Goal: Task Accomplishment & Management: Manage account settings

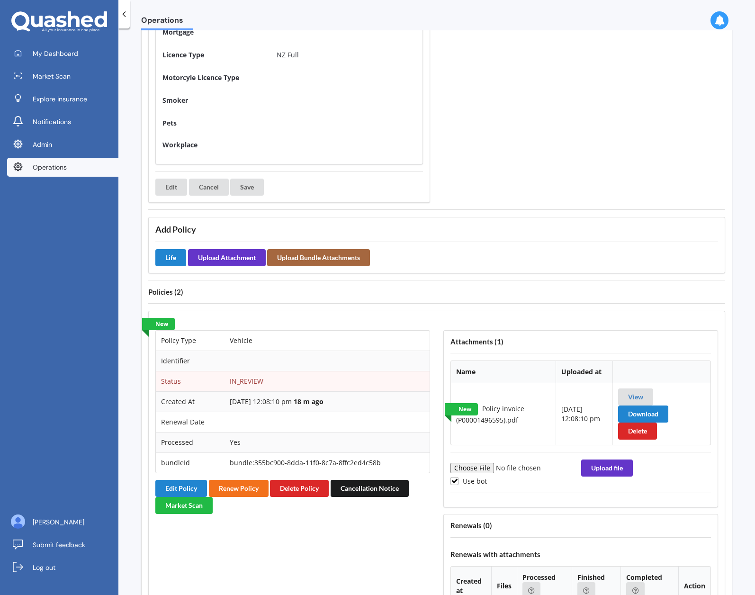
scroll to position [509, 0]
click at [630, 396] on link "View" at bounding box center [635, 396] width 15 height 8
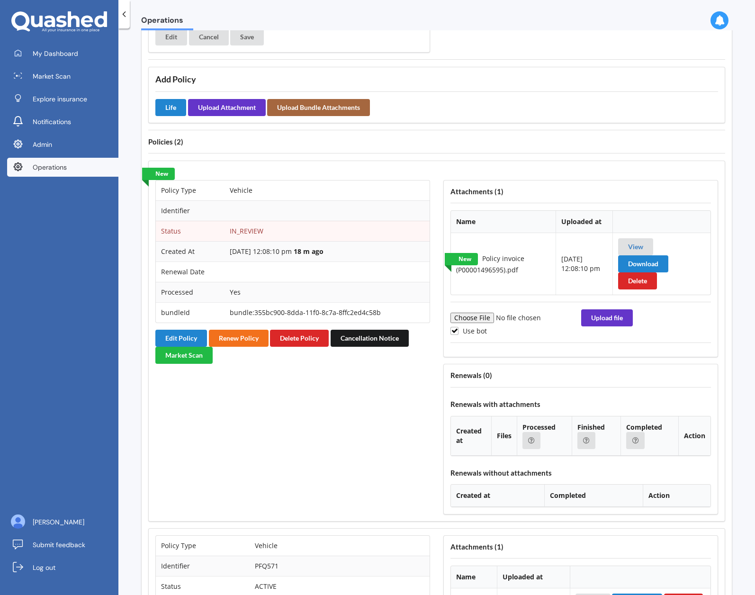
scroll to position [658, 0]
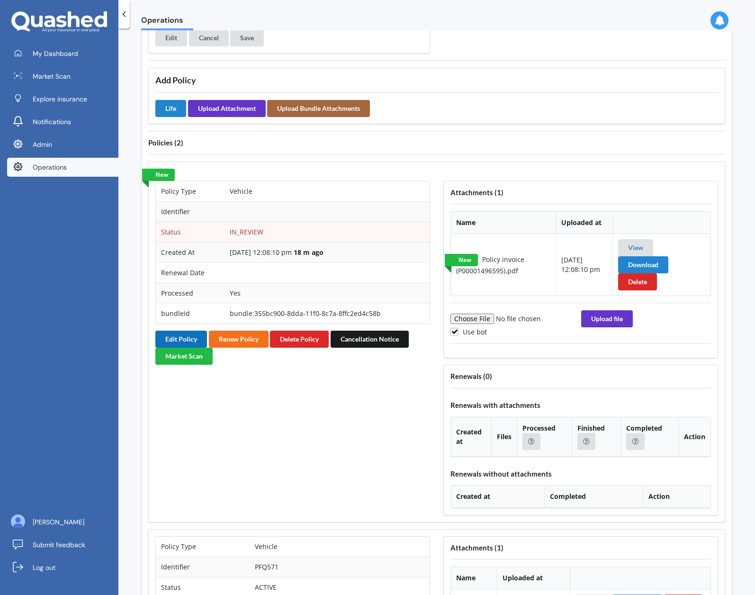
click at [187, 339] on button "Edit Policy" at bounding box center [181, 338] width 52 height 17
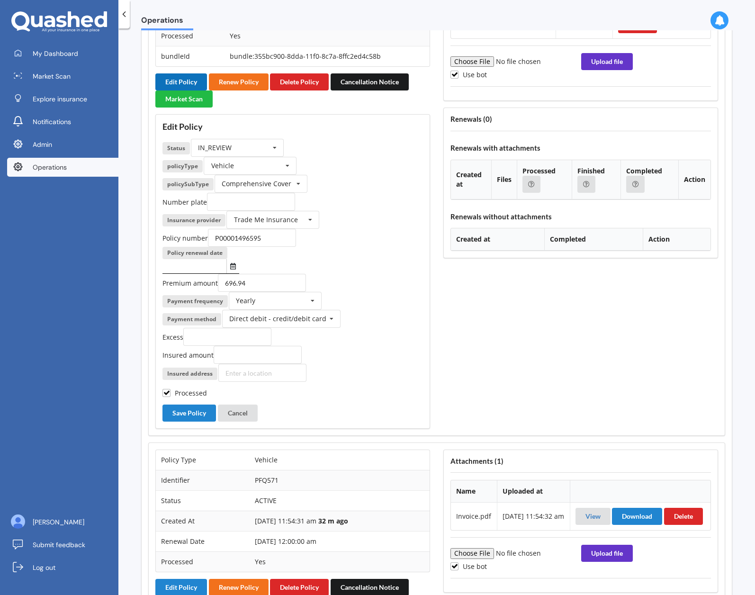
scroll to position [873, 0]
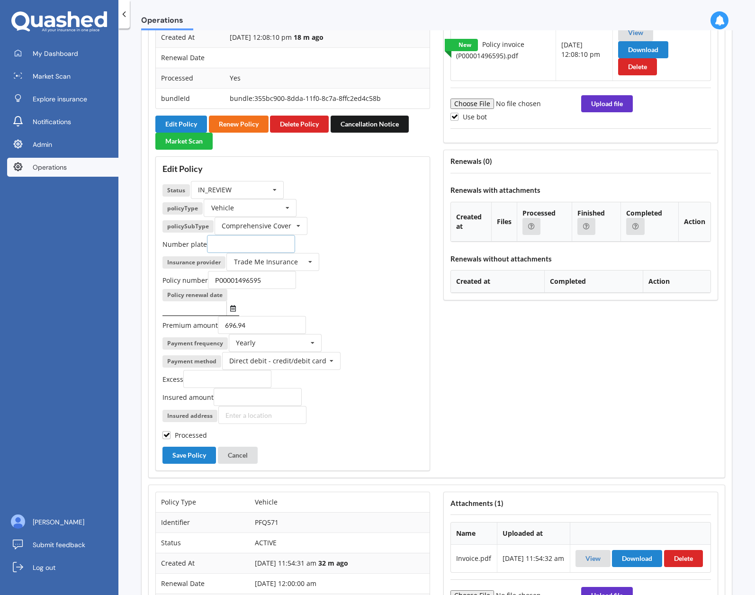
click at [274, 243] on input "text" at bounding box center [251, 244] width 88 height 18
paste input "PZJ717"
type input "PZJ717"
click at [230, 311] on icon "Select date" at bounding box center [233, 308] width 6 height 7
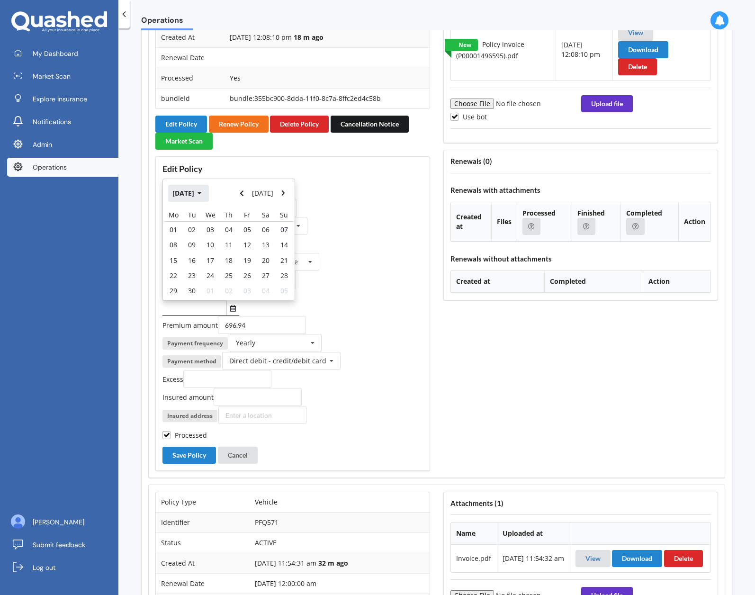
click at [198, 196] on button "[DATE]" at bounding box center [188, 193] width 41 height 17
click at [286, 196] on button "Navigate forward" at bounding box center [283, 193] width 12 height 17
click at [248, 196] on button "Navigate back" at bounding box center [242, 193] width 12 height 17
click at [247, 286] on span "Nov" at bounding box center [245, 283] width 12 height 9
click at [271, 261] on div "15" at bounding box center [265, 259] width 18 height 15
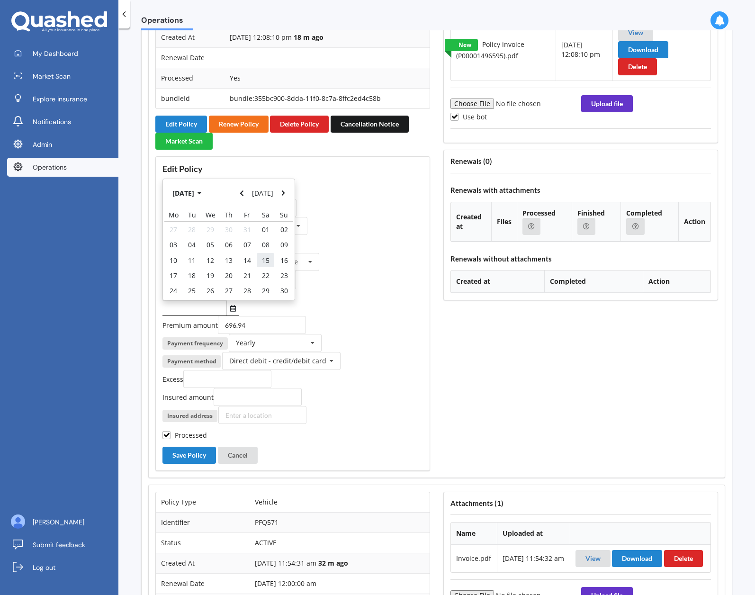
type input "[DATE]"
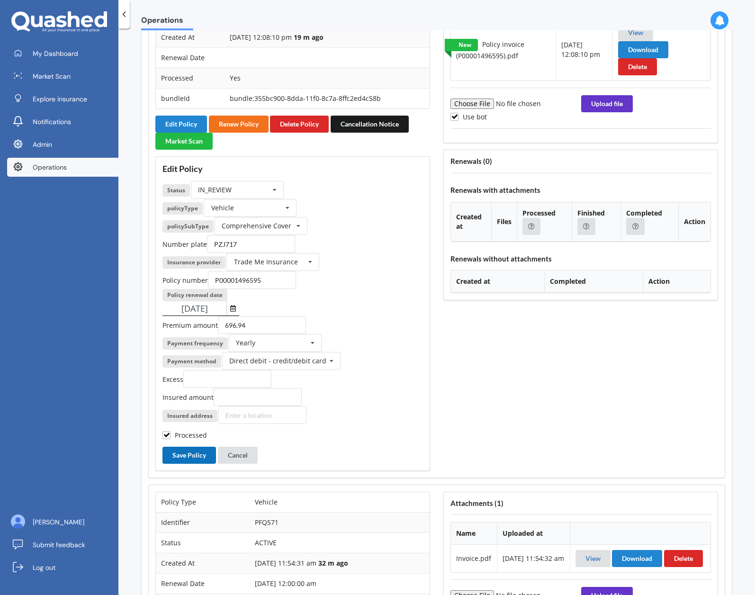
click at [204, 457] on button "Save Policy" at bounding box center [189, 454] width 54 height 17
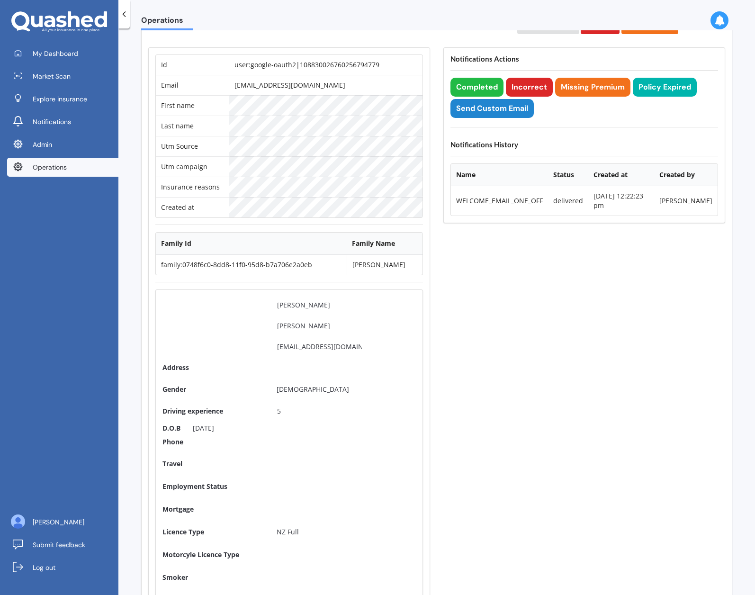
scroll to position [0, 0]
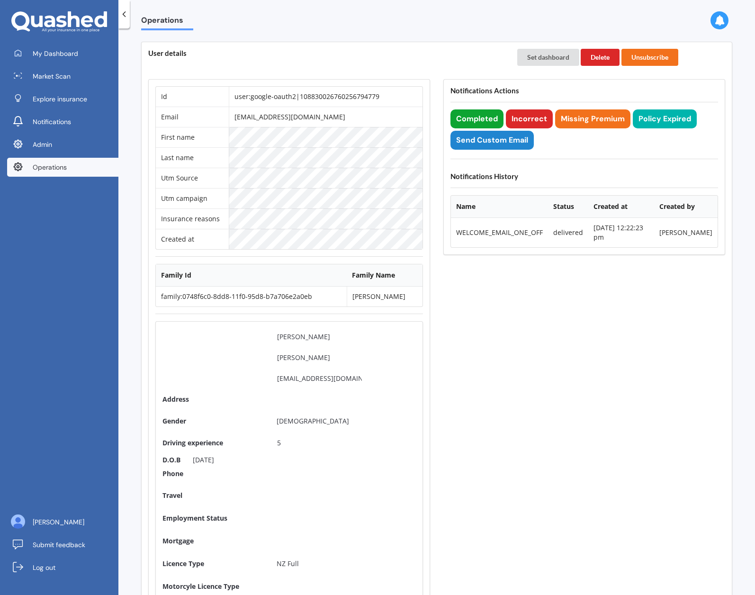
click at [477, 119] on button "Completed" at bounding box center [476, 118] width 53 height 19
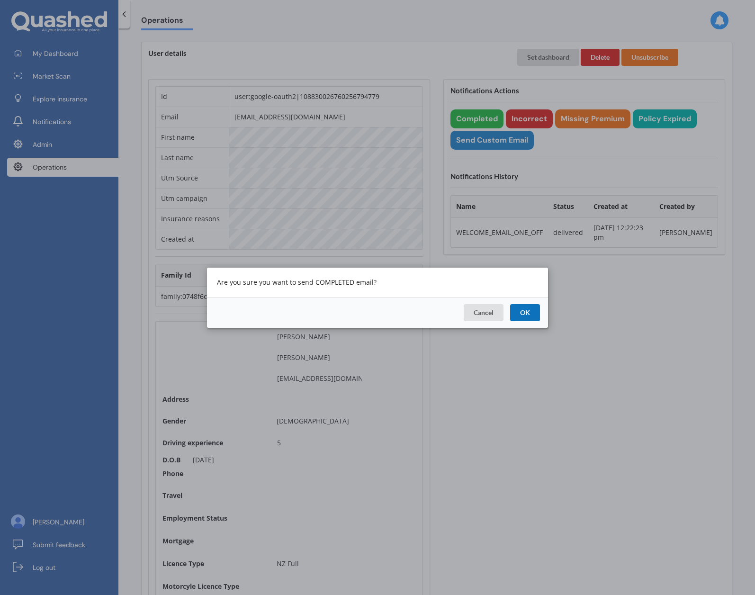
click at [529, 309] on button "OK" at bounding box center [525, 311] width 30 height 17
